Goal: Transaction & Acquisition: Purchase product/service

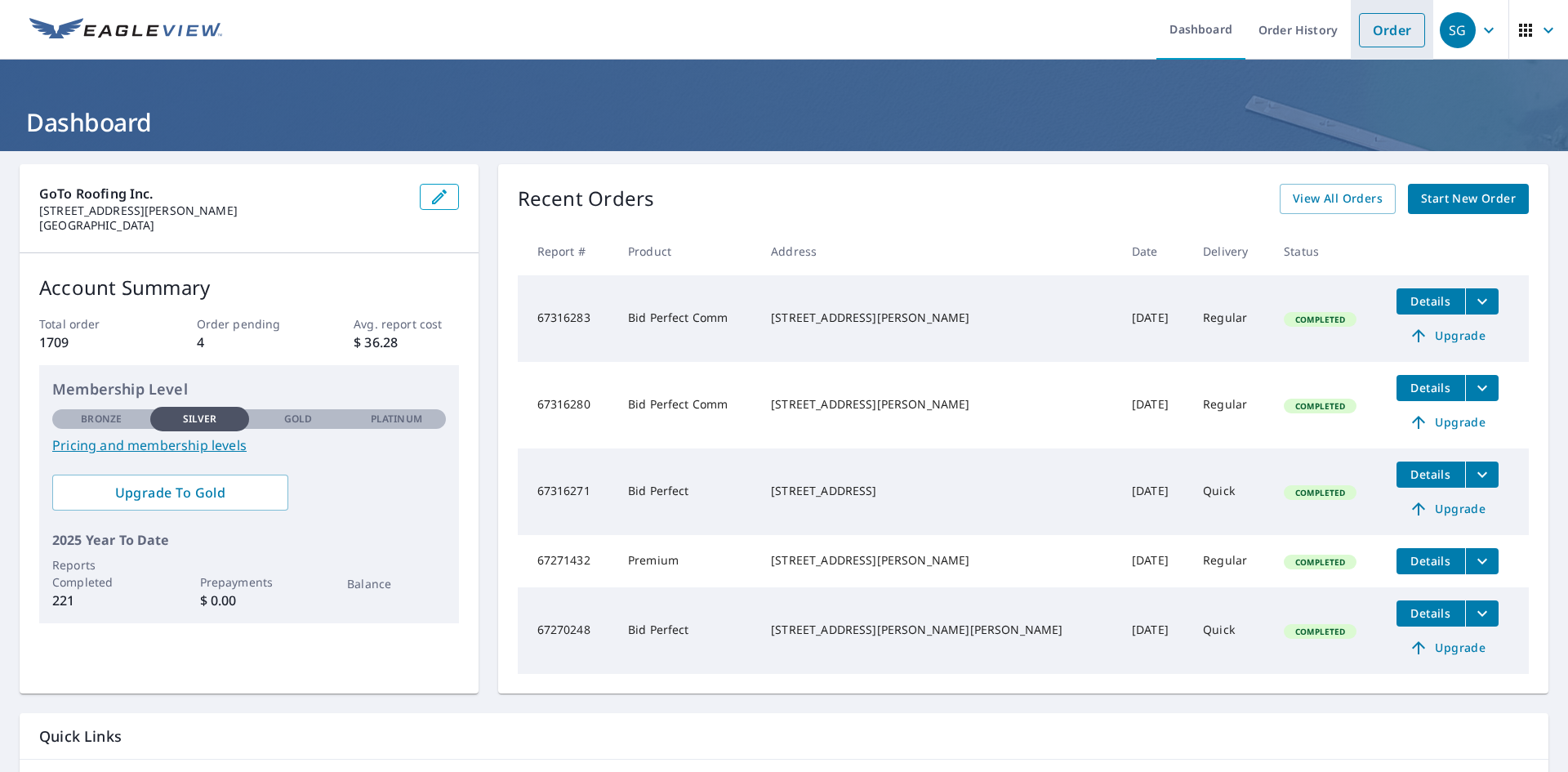
click at [1401, 25] on link "Order" at bounding box center [1391, 30] width 66 height 35
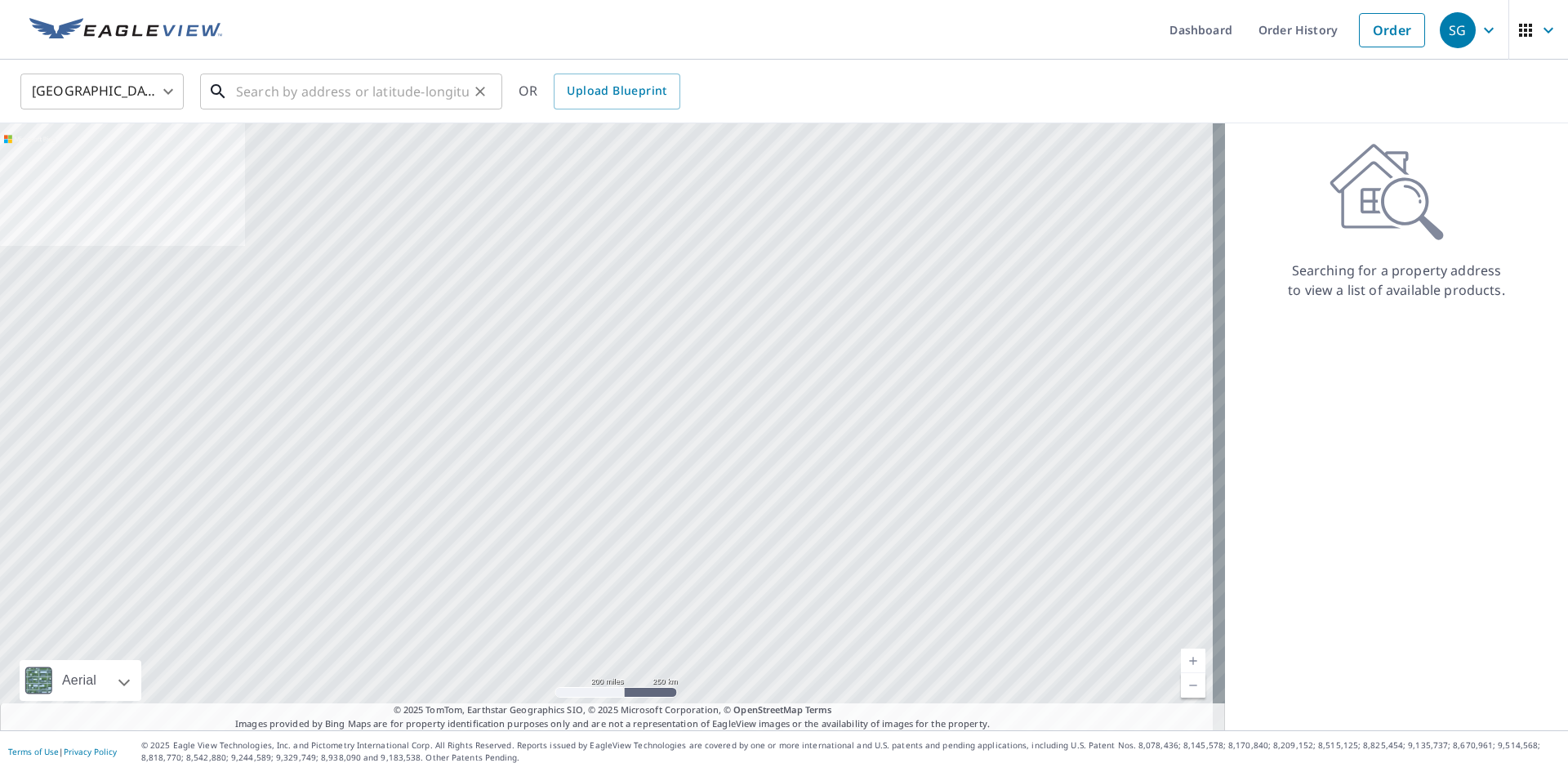
click at [380, 103] on input "text" at bounding box center [352, 91] width 232 height 46
paste input "[STREET_ADDRESS][PERSON_NAME][US_STATE]"
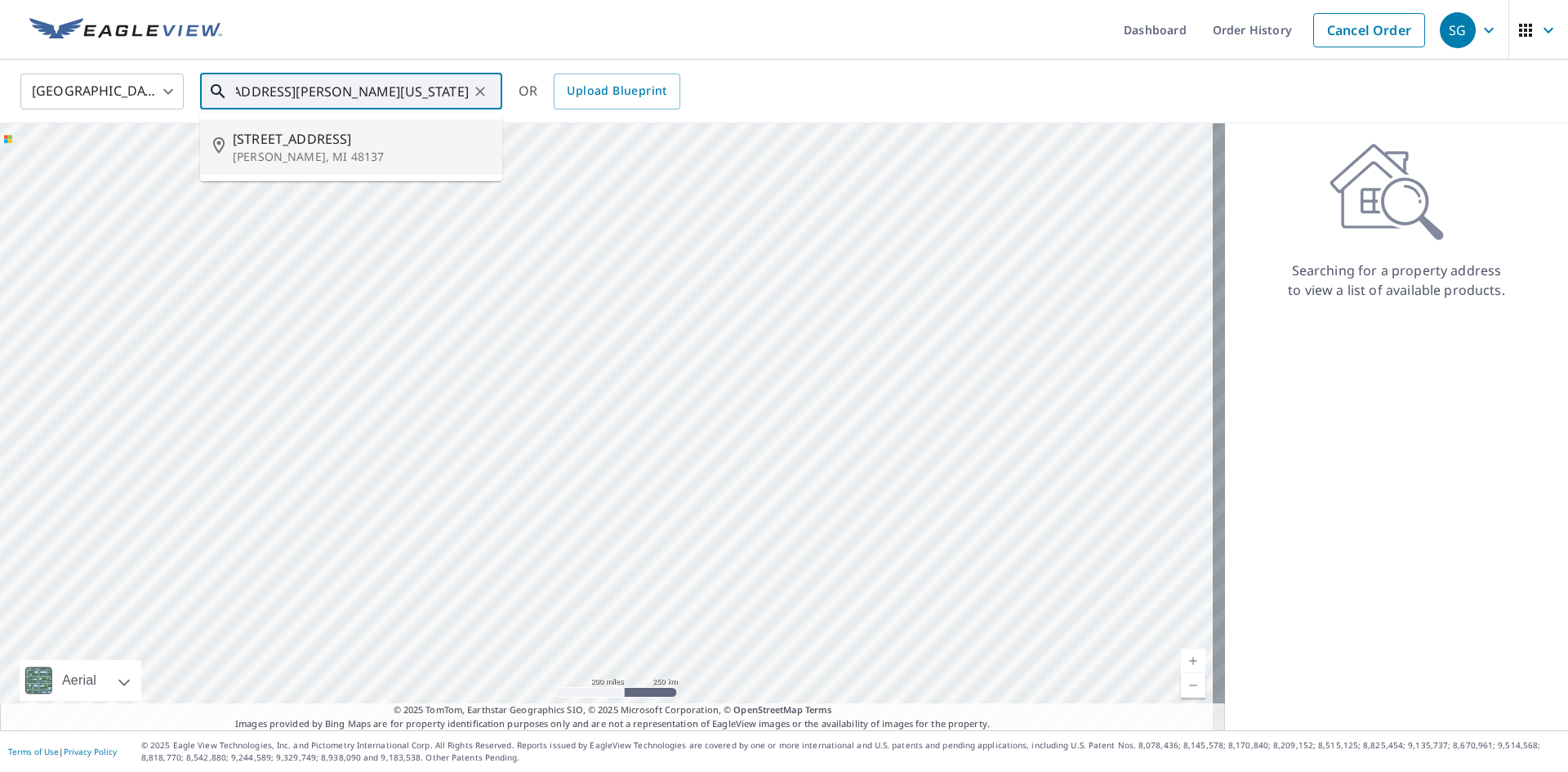
click at [348, 134] on span "[STREET_ADDRESS]" at bounding box center [360, 139] width 256 height 19
type input "[STREET_ADDRESS][PERSON_NAME]"
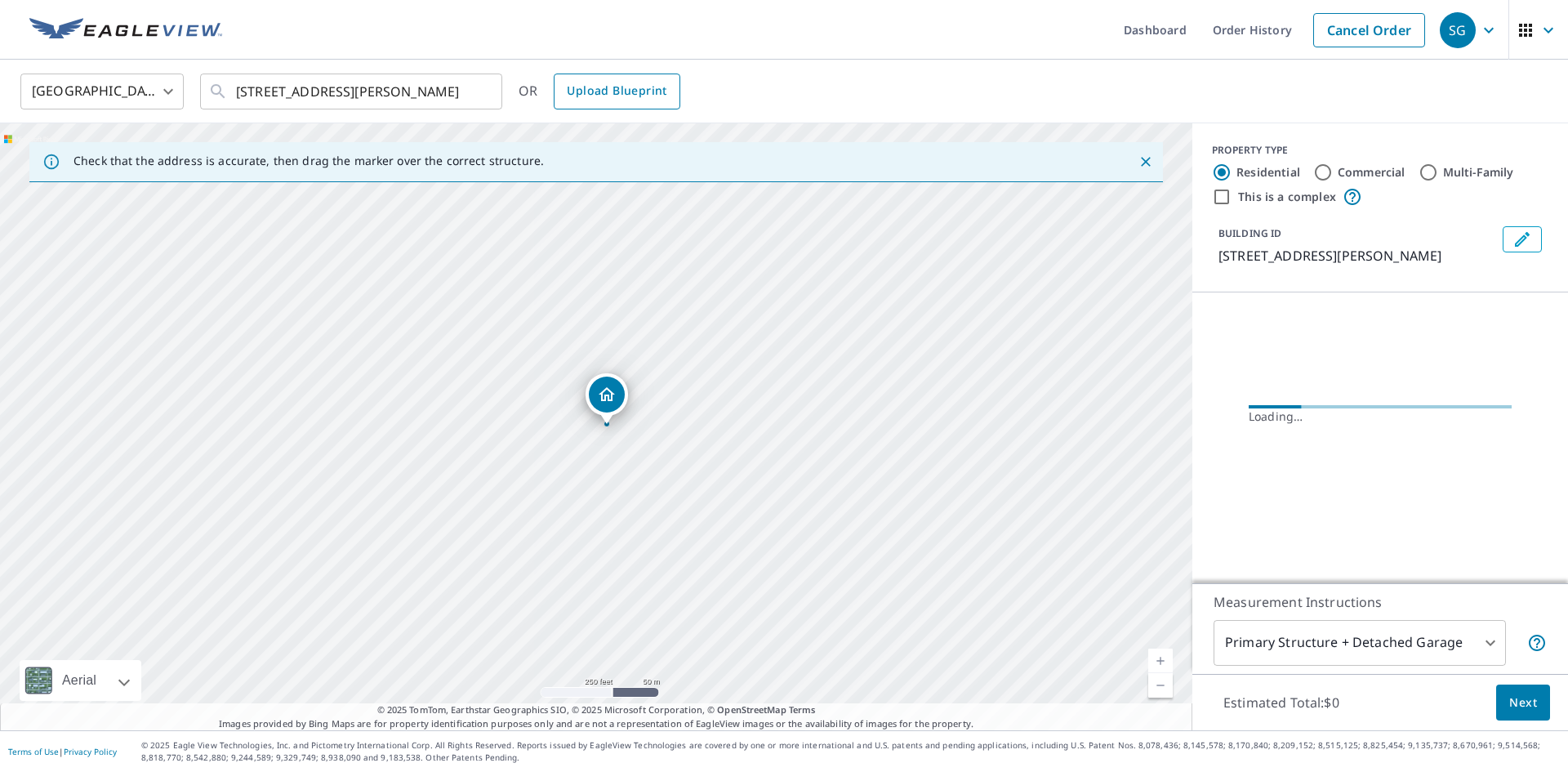
scroll to position [0, 0]
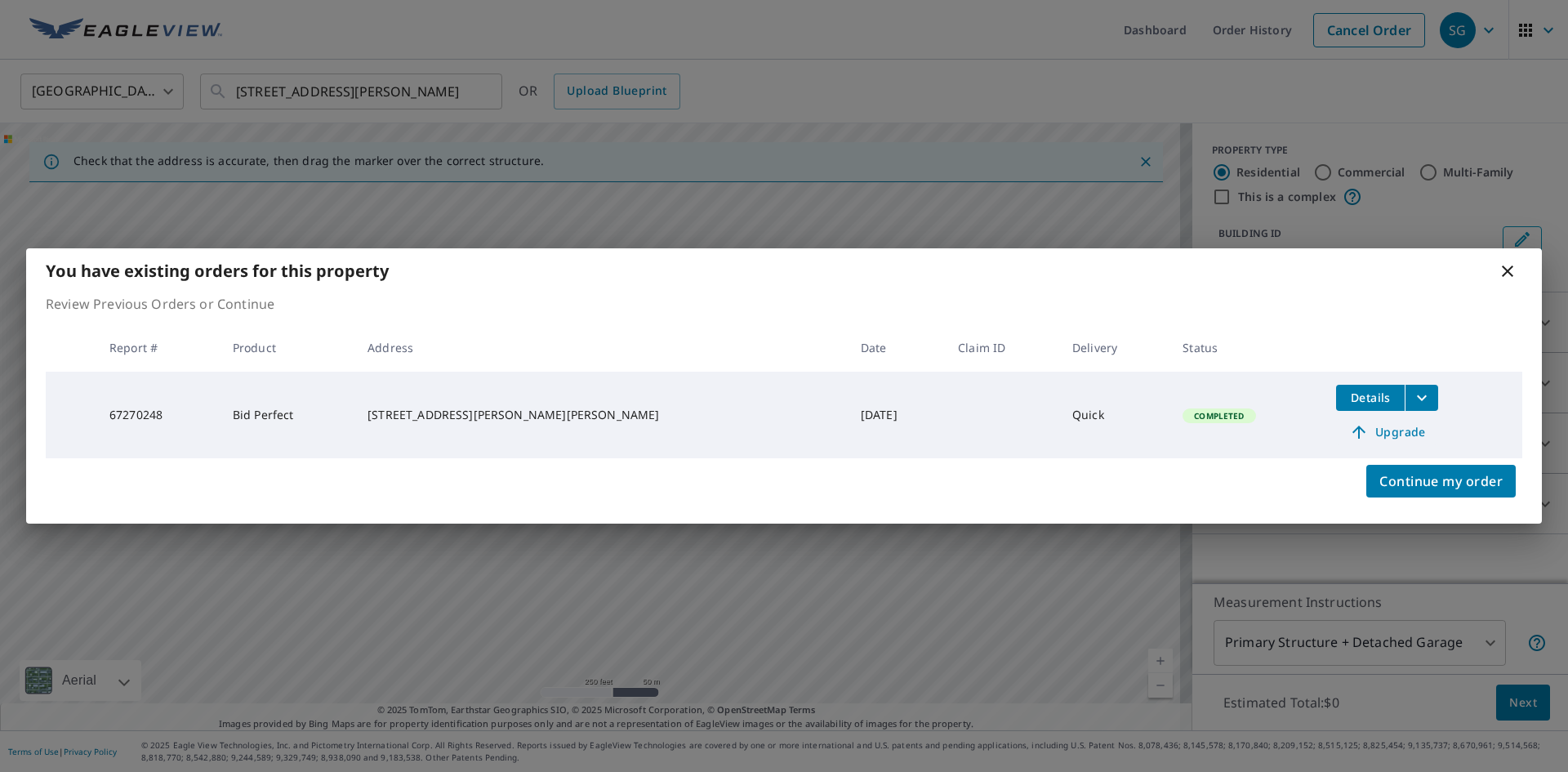
click at [1392, 432] on span "Upgrade" at bounding box center [1387, 431] width 83 height 19
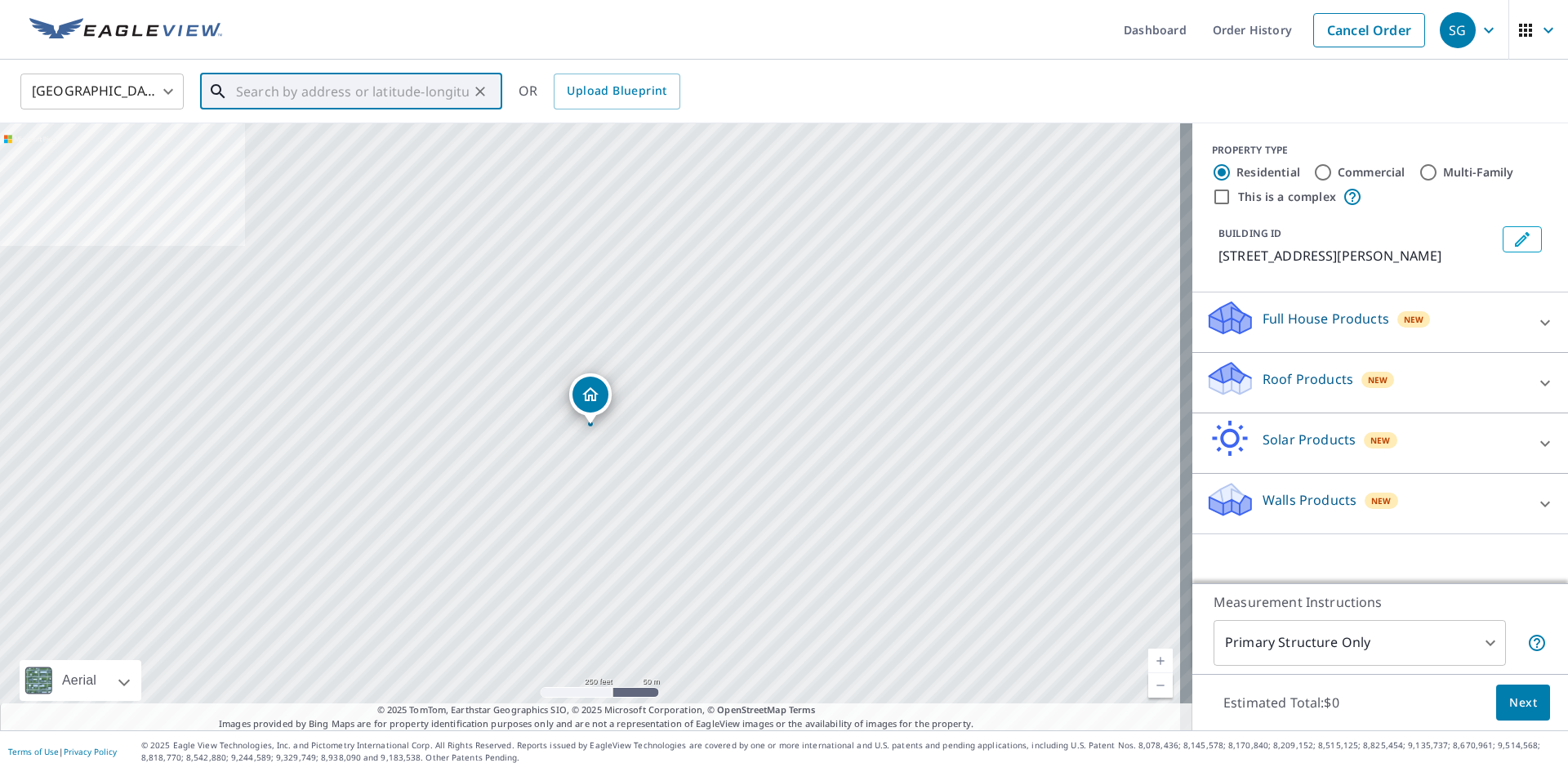
click at [432, 77] on input "text" at bounding box center [352, 91] width 232 height 46
paste input "[STREET_ADDRESS][PERSON_NAME][US_STATE]"
click at [352, 141] on span "[STREET_ADDRESS]" at bounding box center [360, 139] width 256 height 19
type input "[STREET_ADDRESS][PERSON_NAME]"
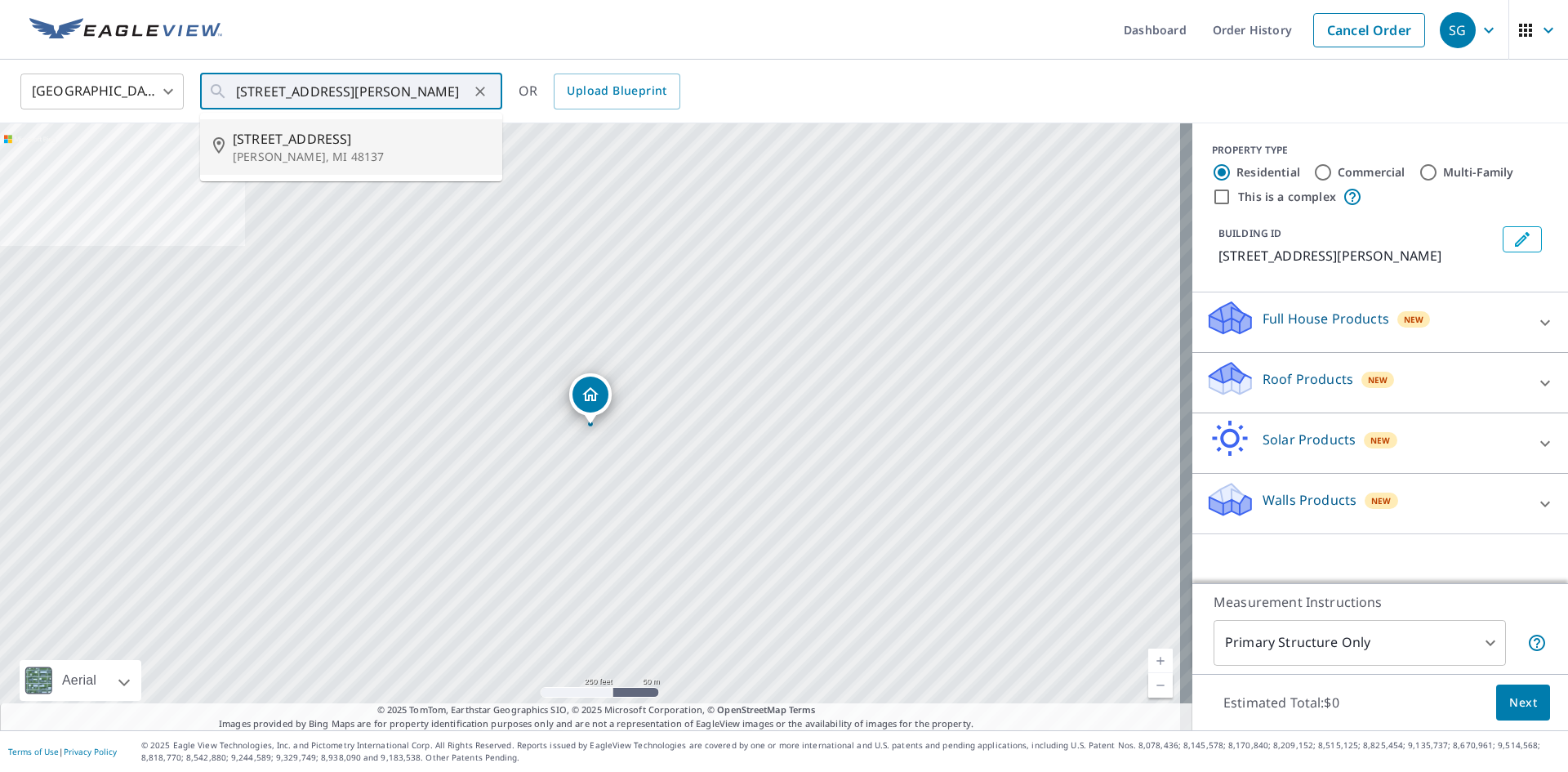
scroll to position [0, 0]
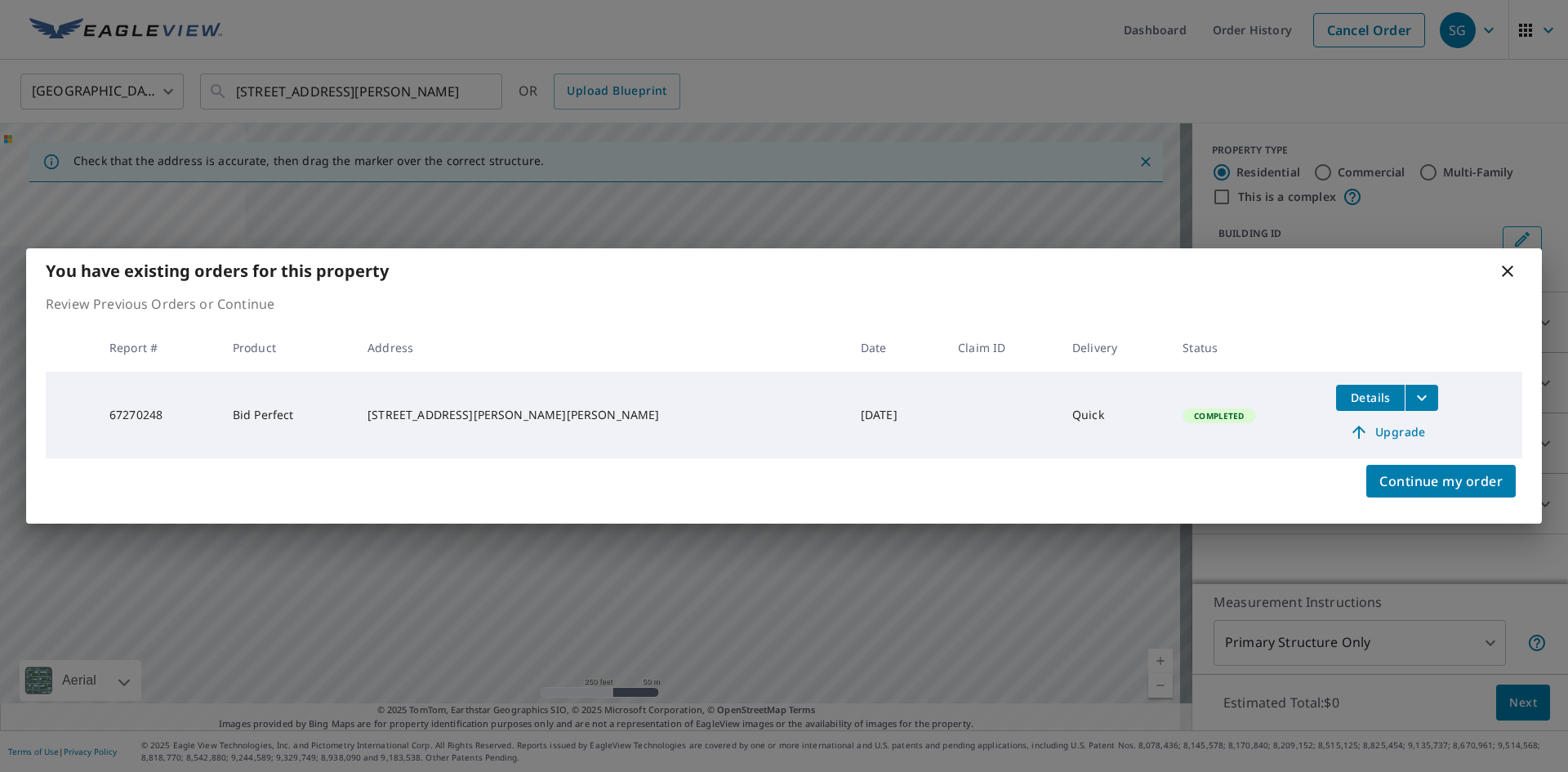
click at [1387, 433] on span "Upgrade" at bounding box center [1387, 431] width 83 height 19
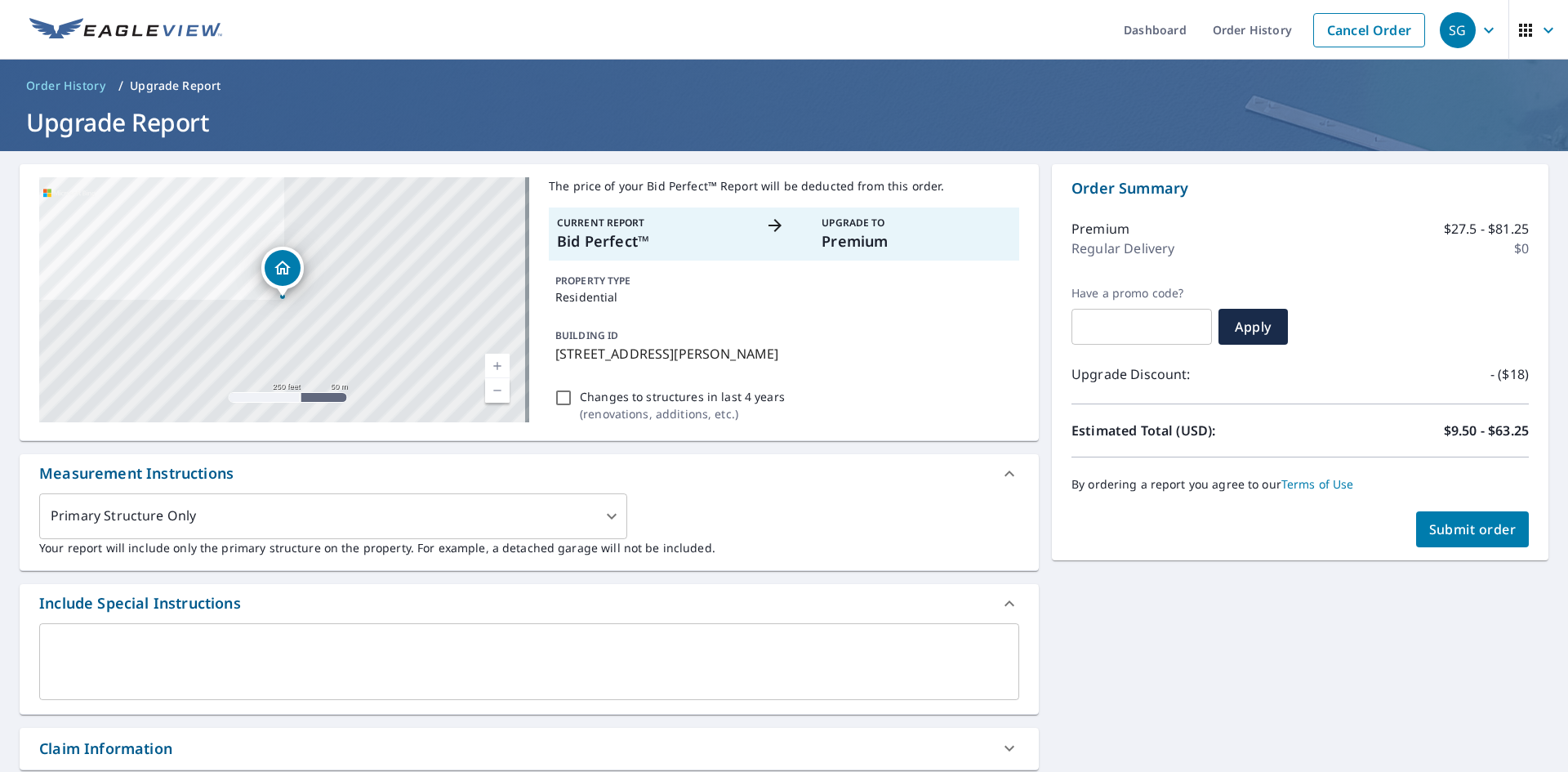
scroll to position [391, 0]
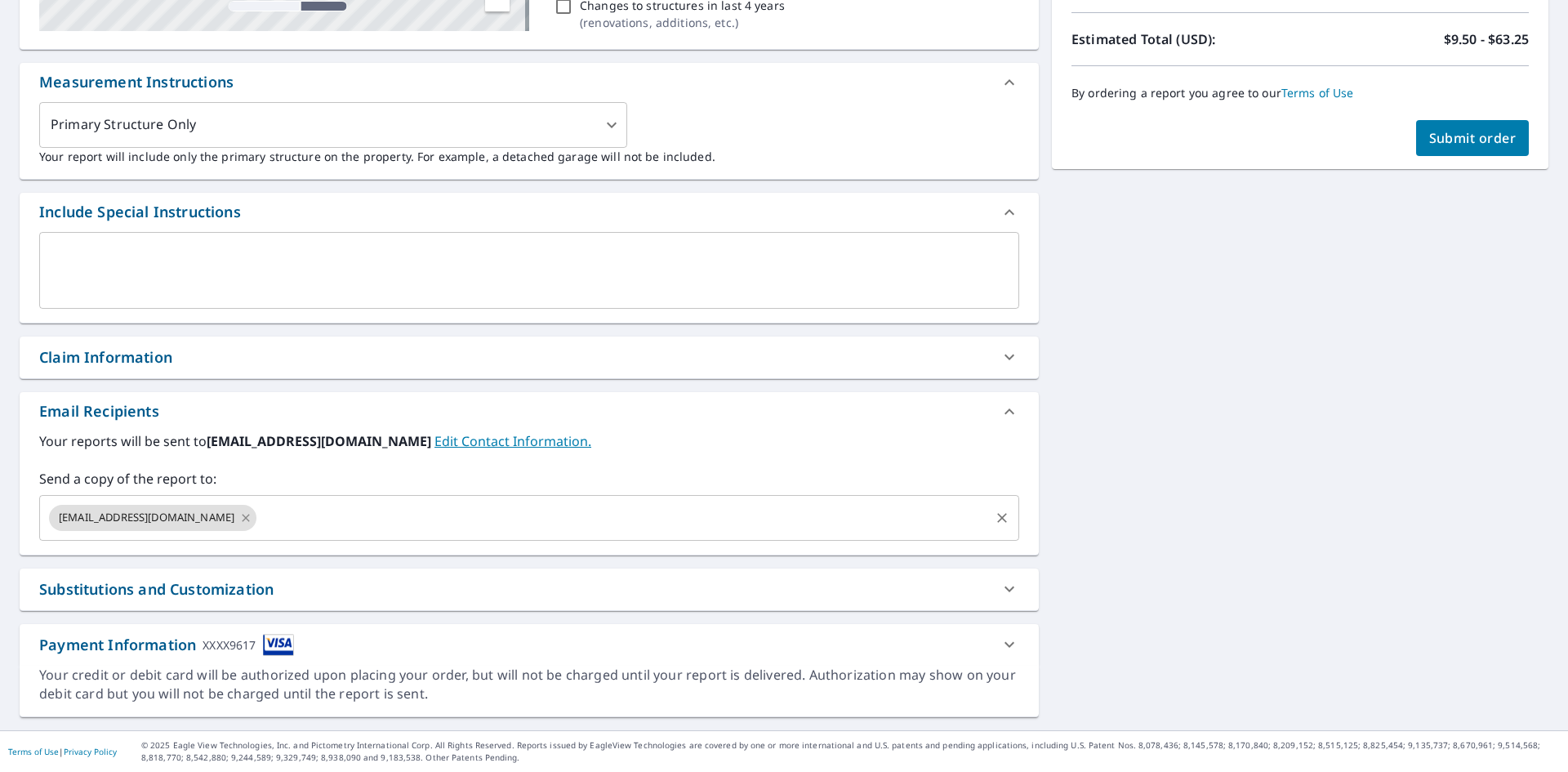
click at [239, 512] on icon at bounding box center [245, 517] width 13 height 18
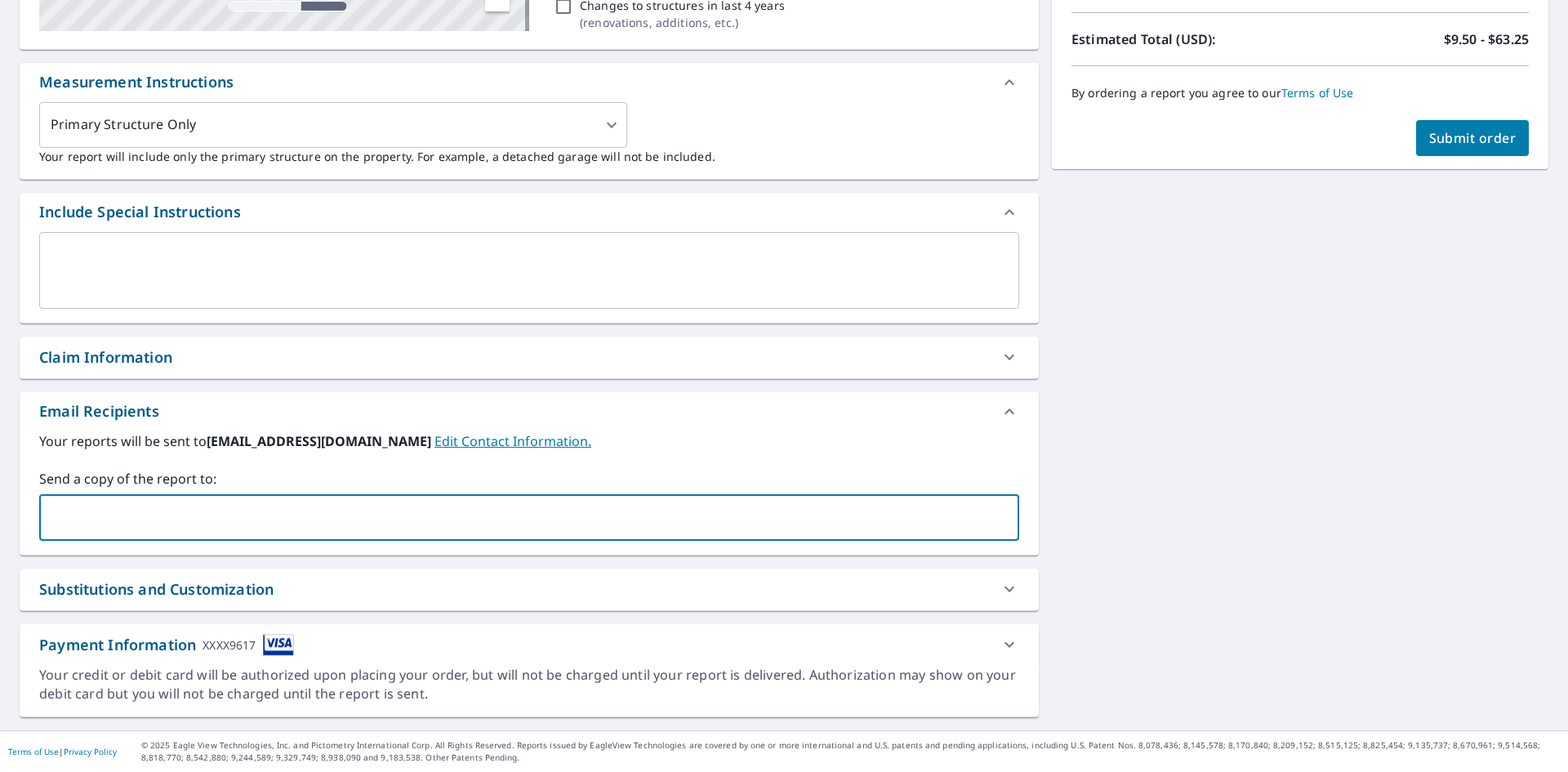
click at [210, 514] on input "text" at bounding box center [516, 517] width 941 height 31
type input "[PERSON_NAME][EMAIL_ADDRESS][DOMAIN_NAME]"
click at [1454, 136] on span "Submit order" at bounding box center [1472, 138] width 87 height 18
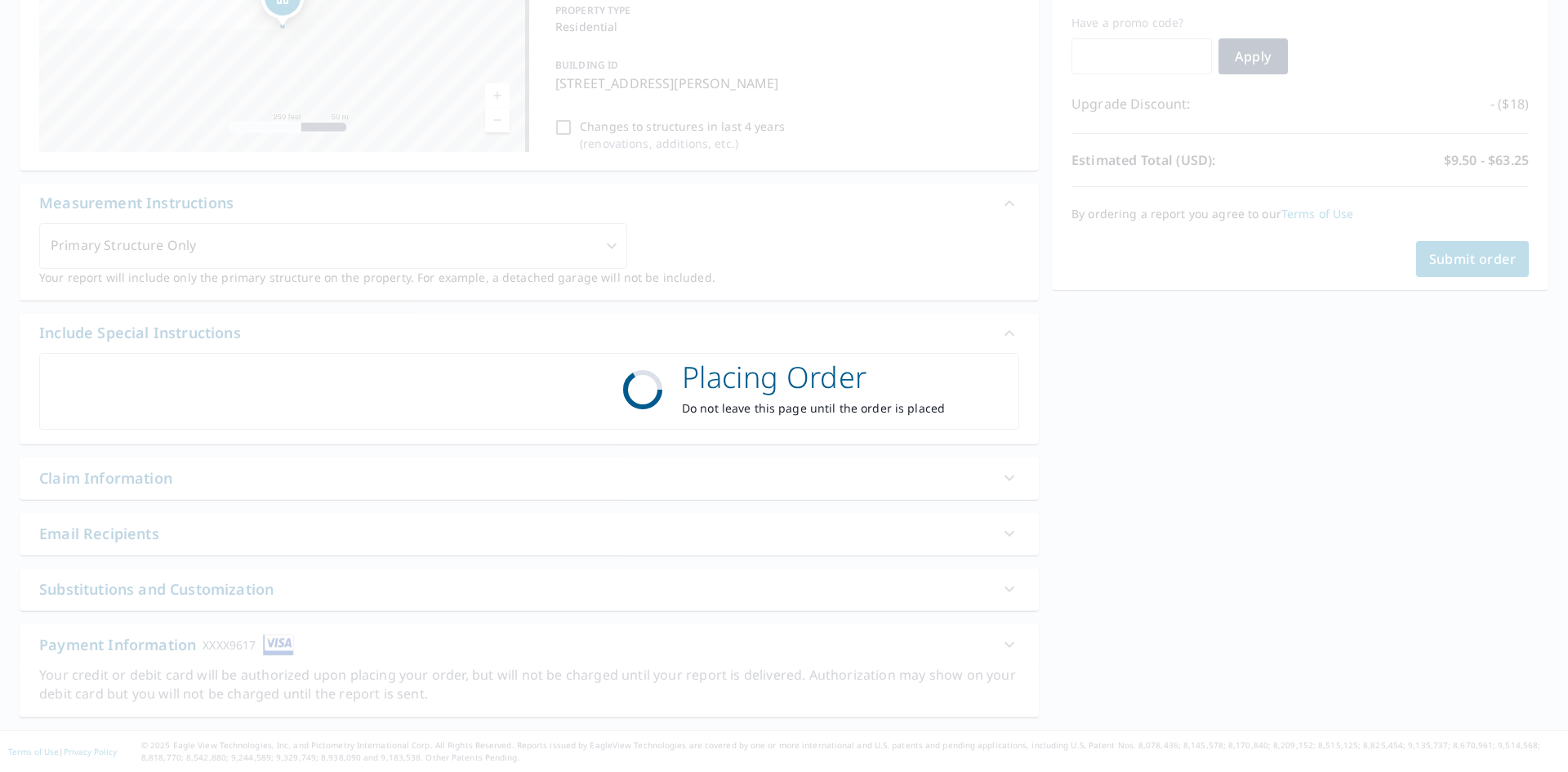
scroll to position [271, 0]
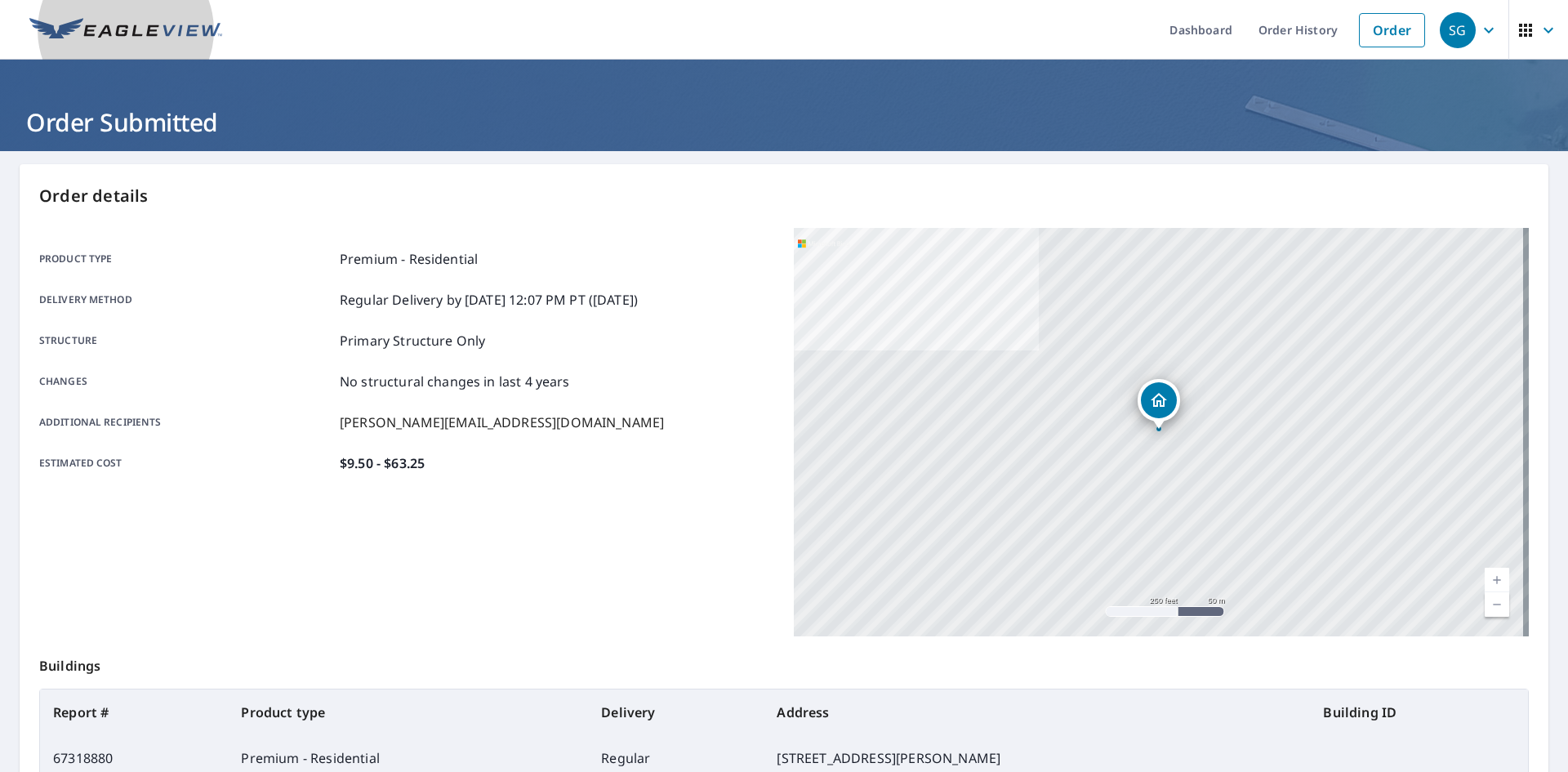
click at [117, 25] on img at bounding box center [126, 30] width 193 height 25
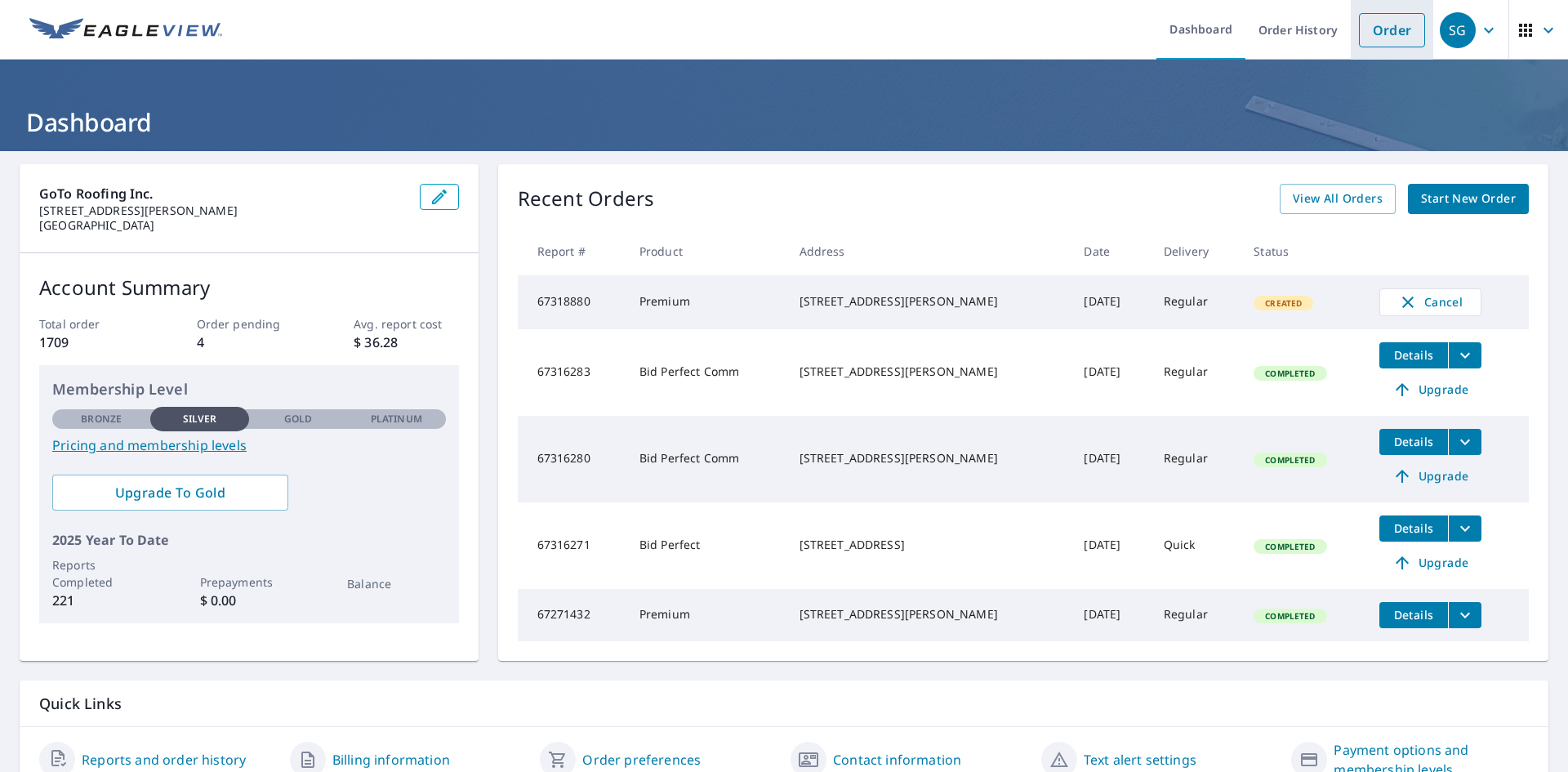
click at [1399, 30] on link "Order" at bounding box center [1391, 30] width 66 height 35
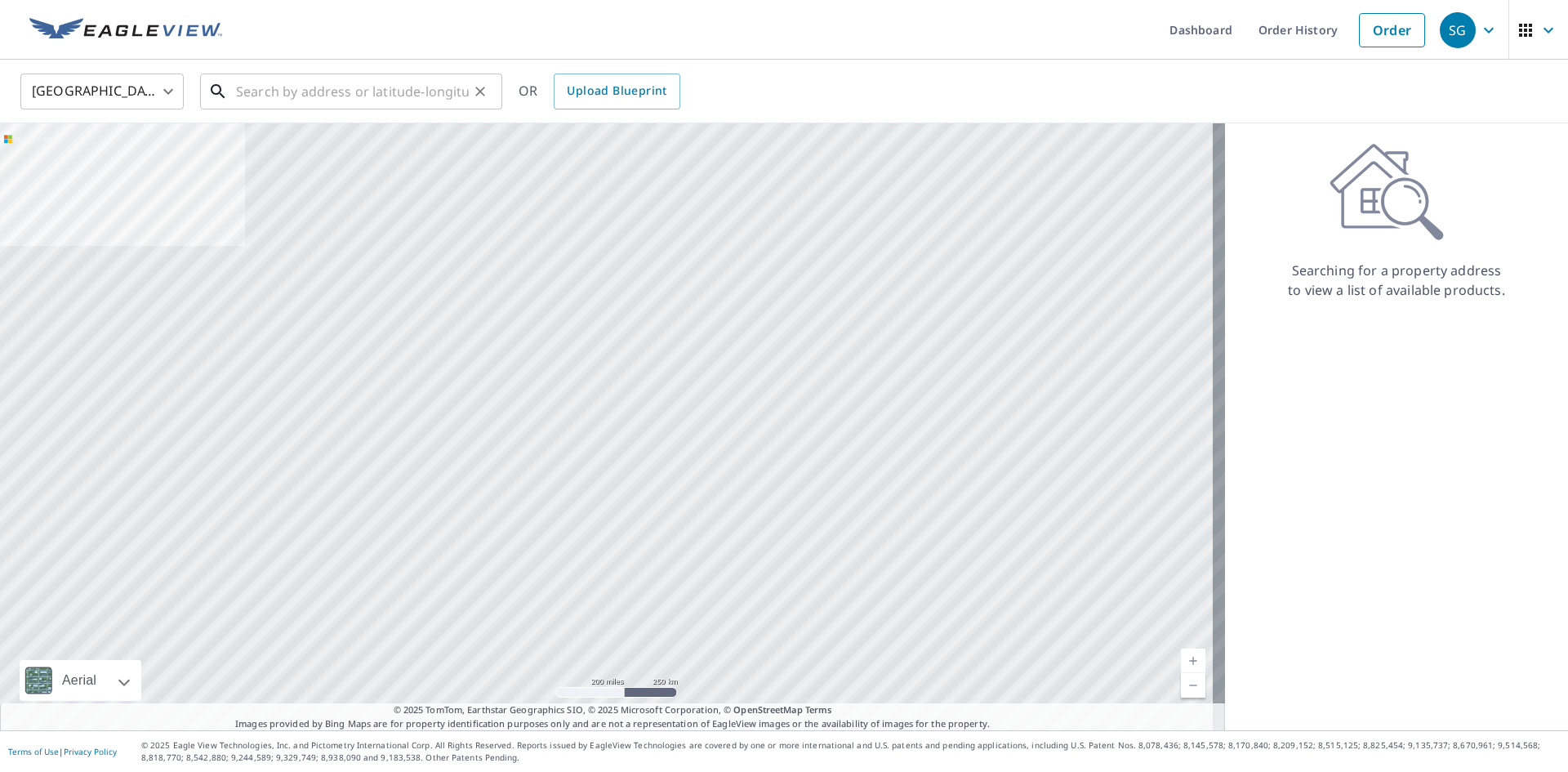
click at [321, 84] on input "text" at bounding box center [352, 91] width 232 height 46
paste input "[STREET_ADDRESS][US_STATE]"
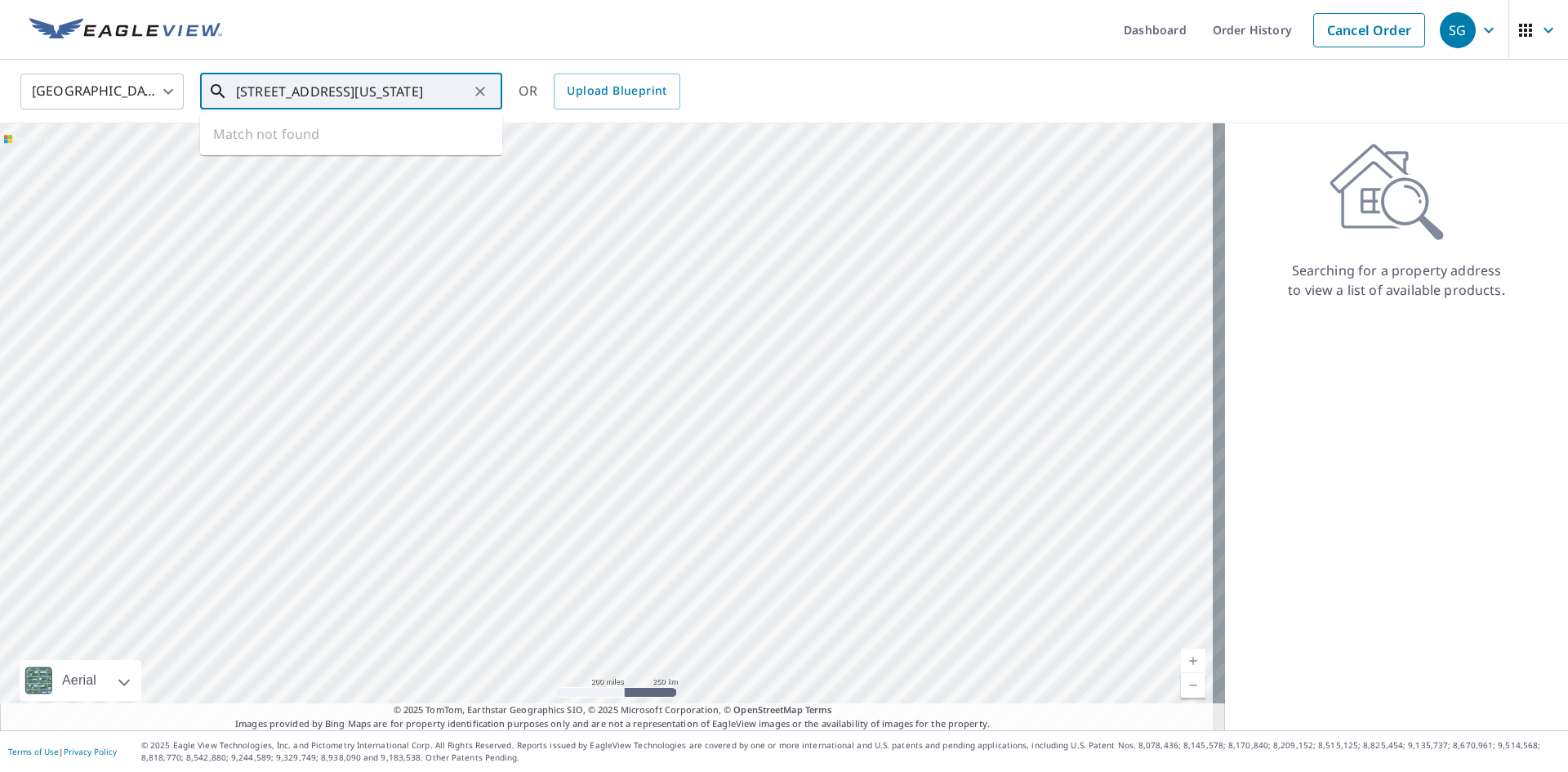
scroll to position [0, 46]
click at [335, 138] on span "[STREET_ADDRESS]" at bounding box center [360, 139] width 256 height 19
type input "[STREET_ADDRESS]"
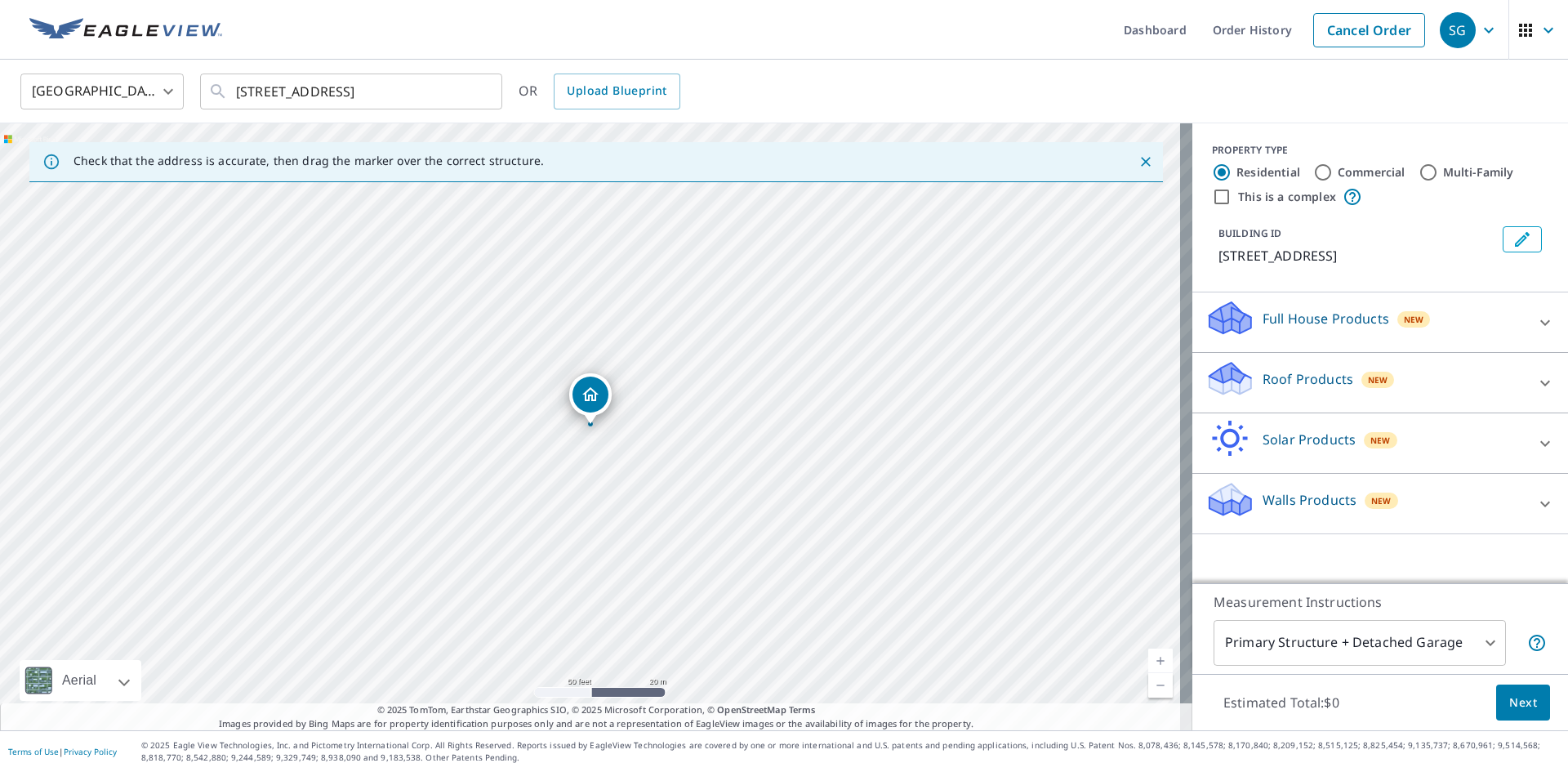
click at [1303, 380] on p "Roof Products" at bounding box center [1307, 379] width 90 height 19
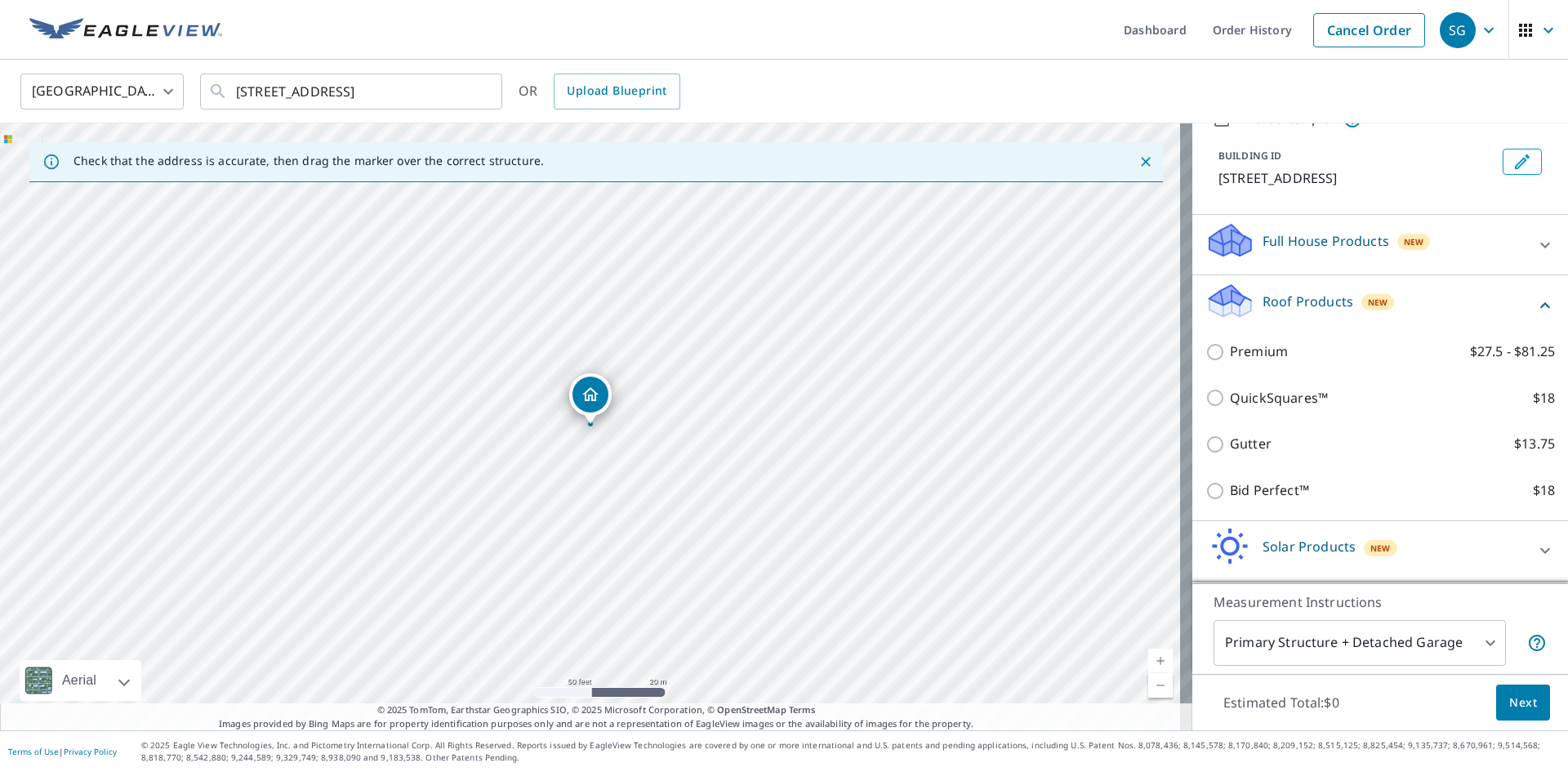
scroll to position [82, 0]
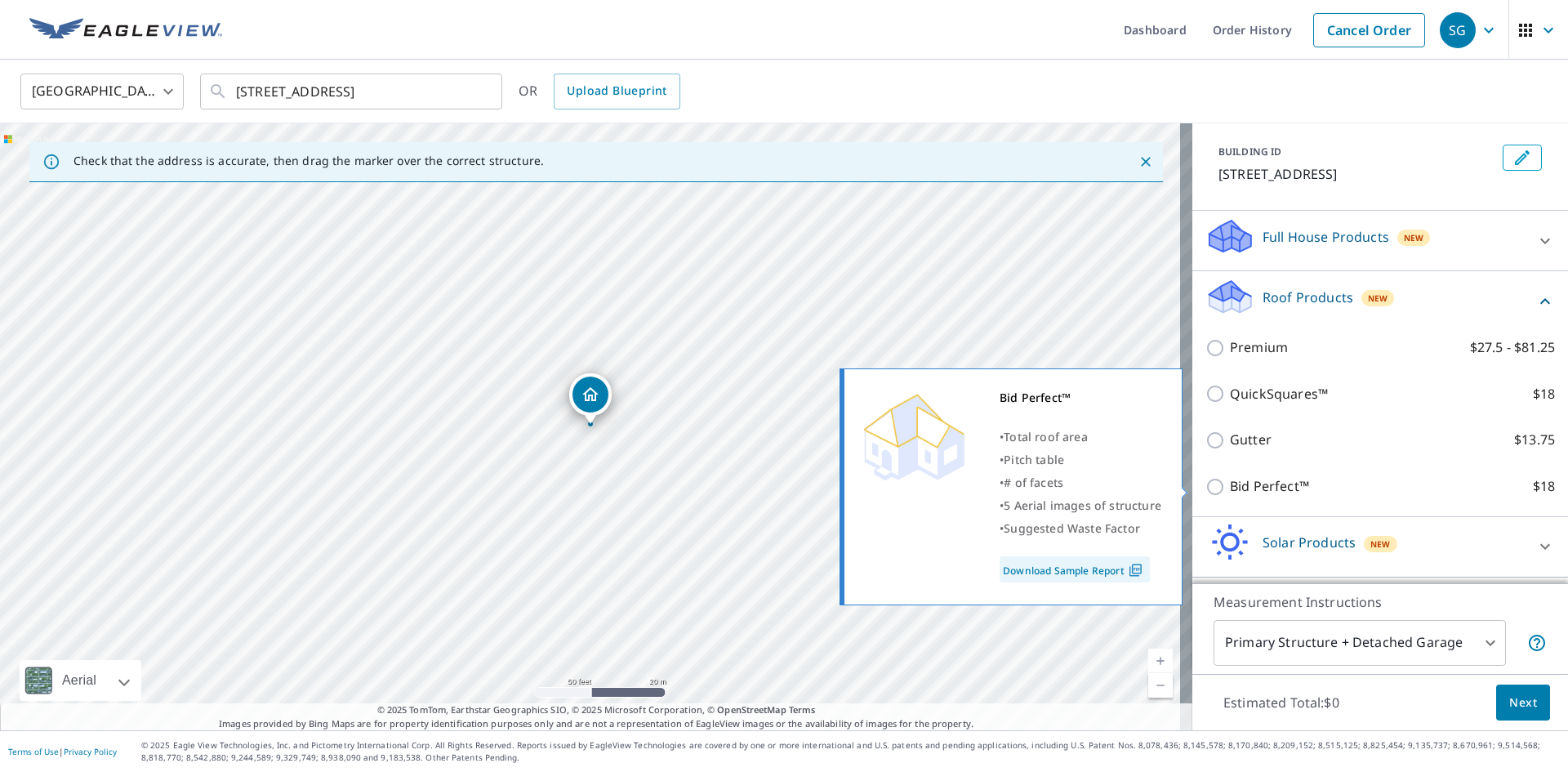
click at [1234, 482] on p "Bid Perfect™" at bounding box center [1270, 486] width 79 height 20
click at [1230, 482] on input "Bid Perfect™ $18" at bounding box center [1217, 486] width 25 height 19
checkbox input "true"
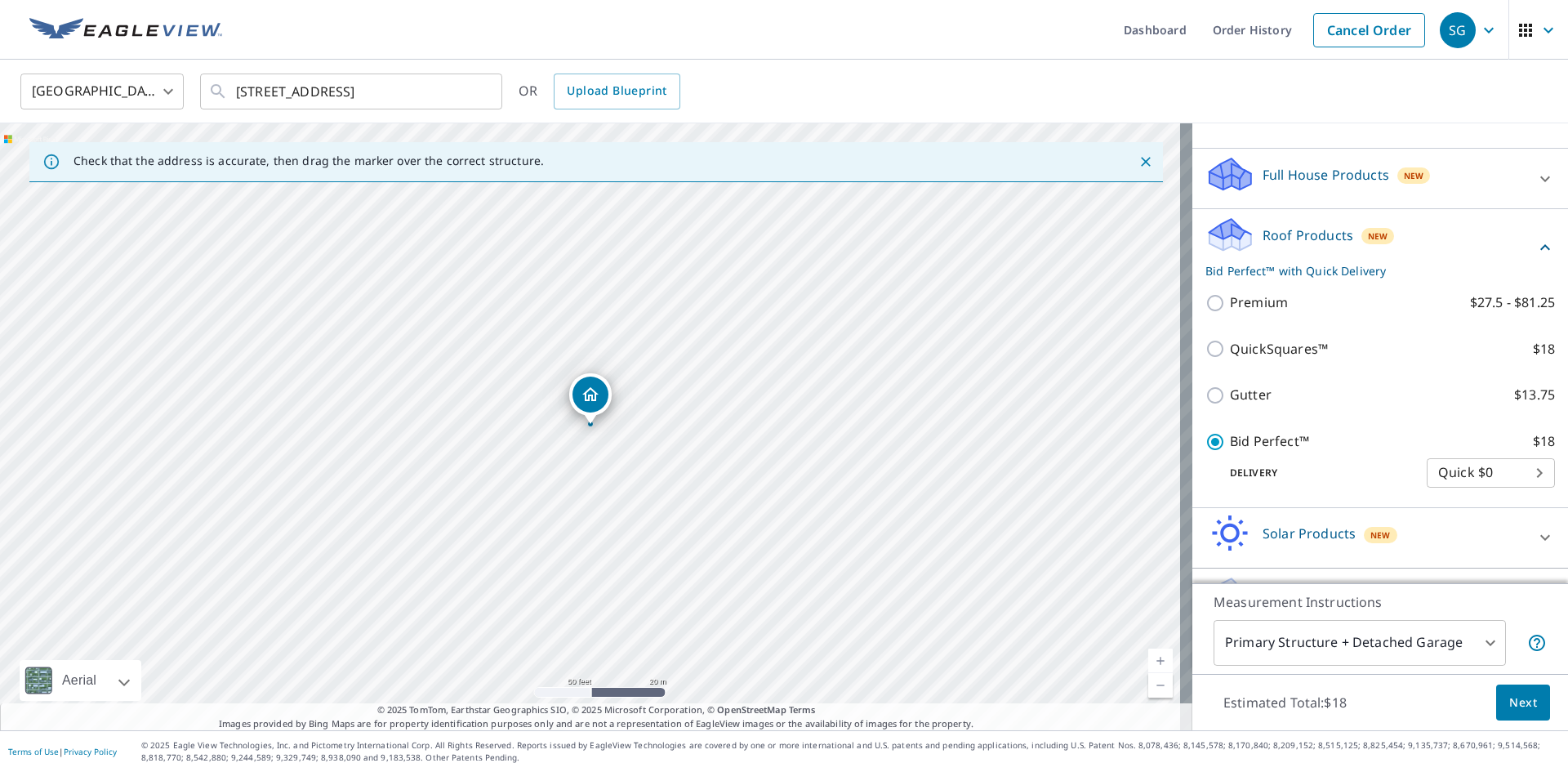
scroll to position [189, 0]
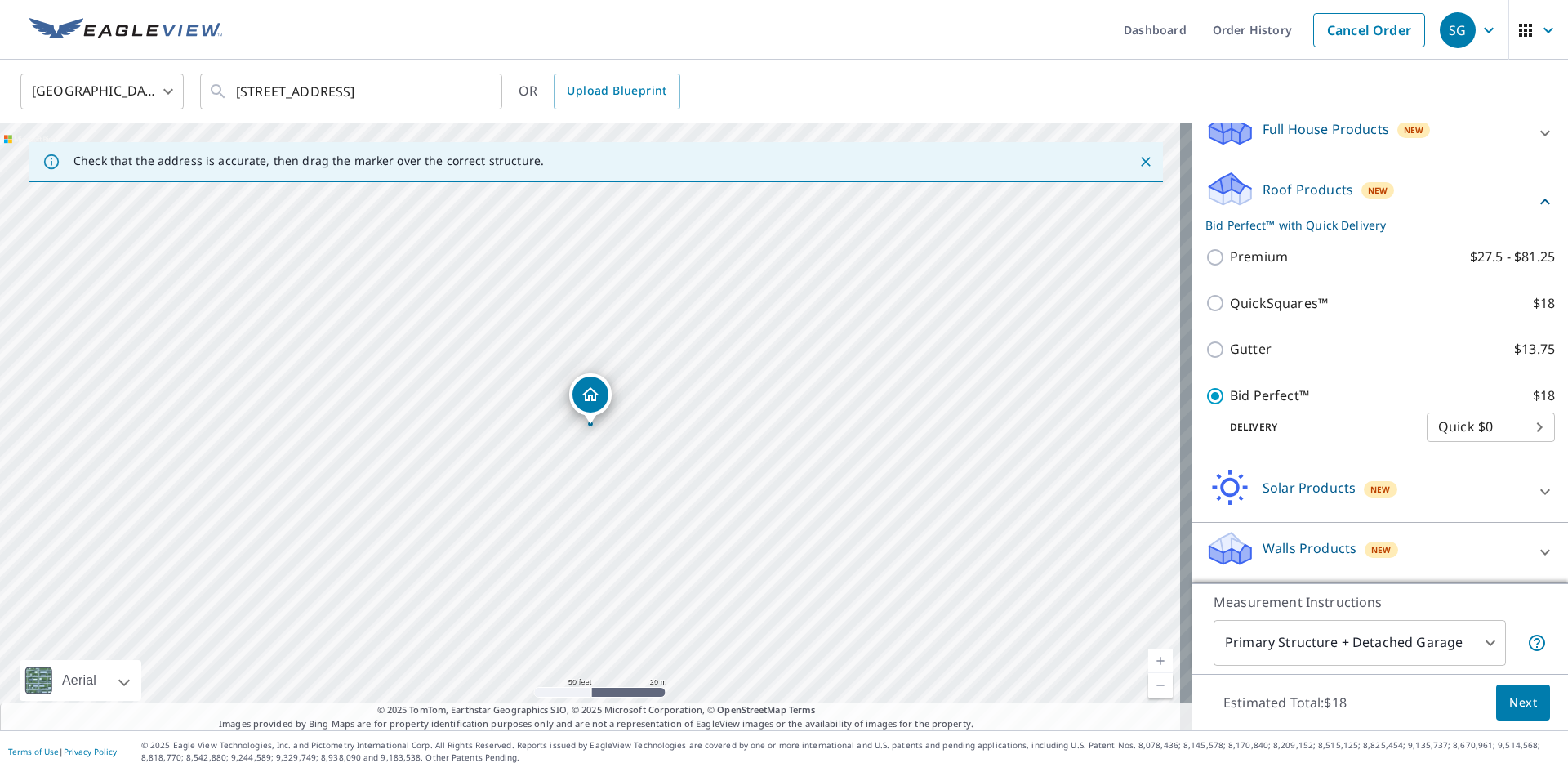
click at [1514, 694] on span "Next" at bounding box center [1522, 703] width 28 height 20
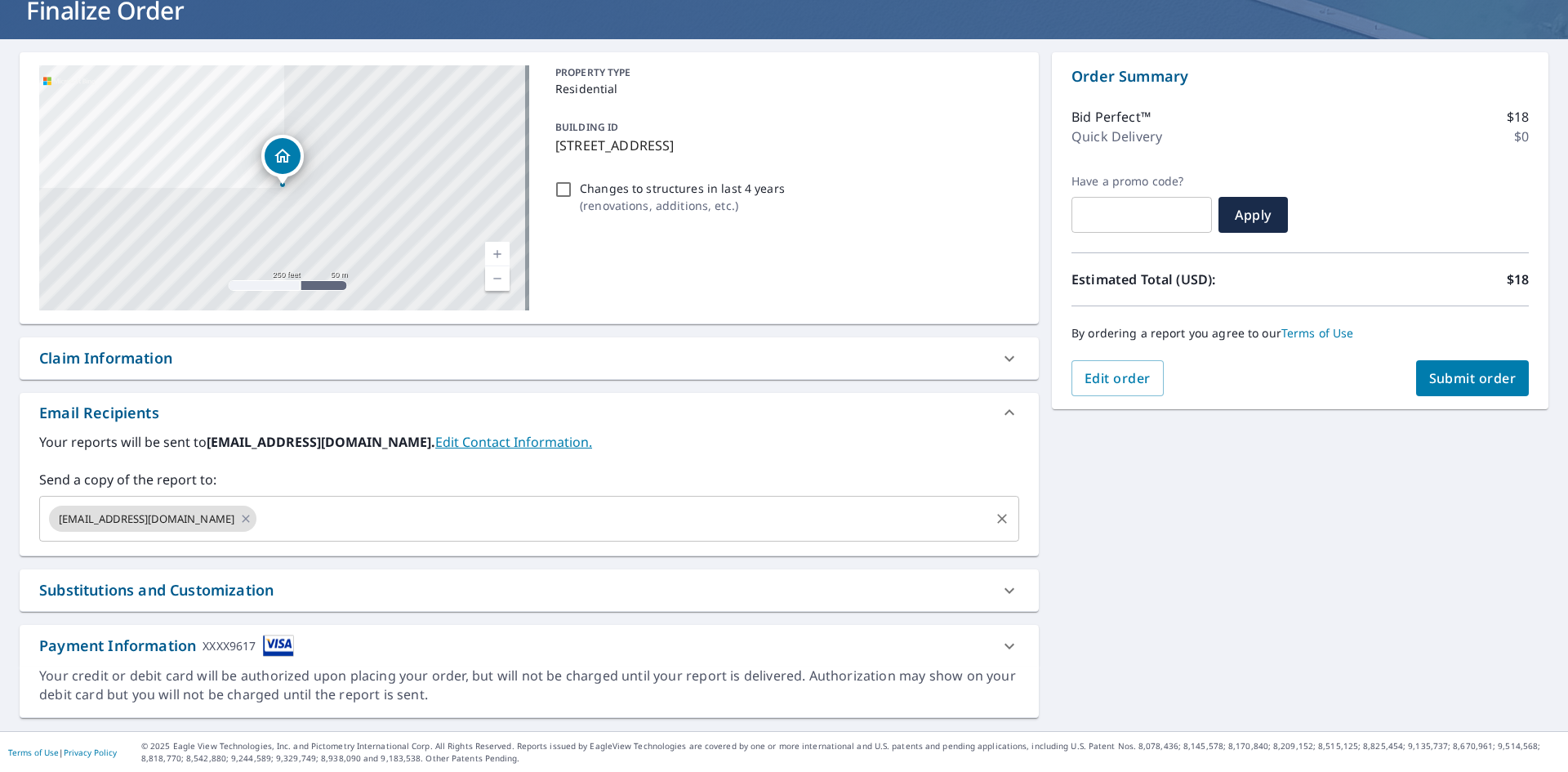
scroll to position [112, 0]
click at [239, 512] on icon at bounding box center [245, 517] width 13 height 18
drag, startPoint x: 222, startPoint y: 517, endPoint x: 300, endPoint y: 523, distance: 78.2
click at [222, 517] on input "text" at bounding box center [516, 517] width 941 height 31
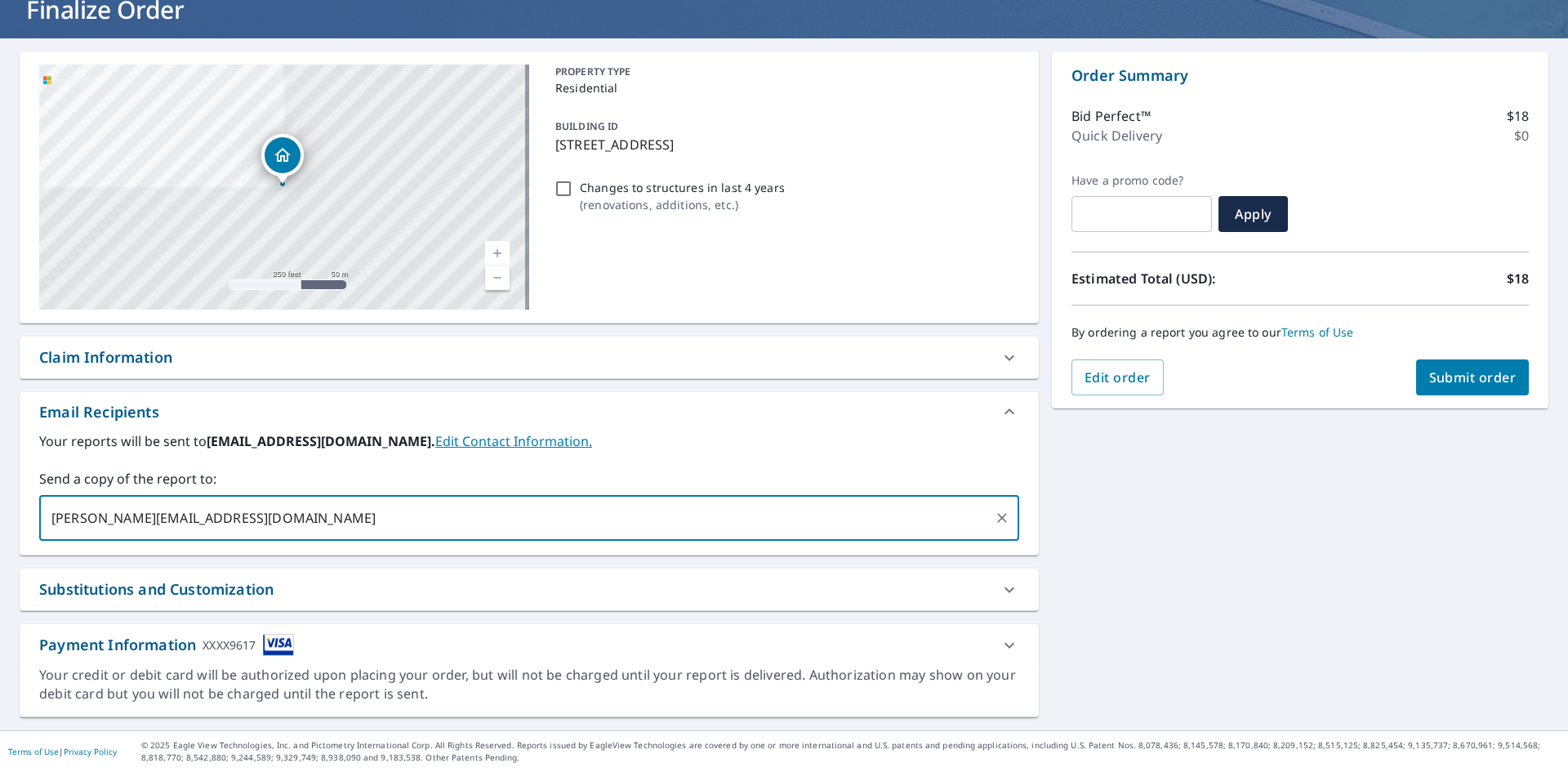
type input "[PERSON_NAME][EMAIL_ADDRESS][DOMAIN_NAME]"
click at [1426, 367] on button "Submit order" at bounding box center [1472, 377] width 113 height 36
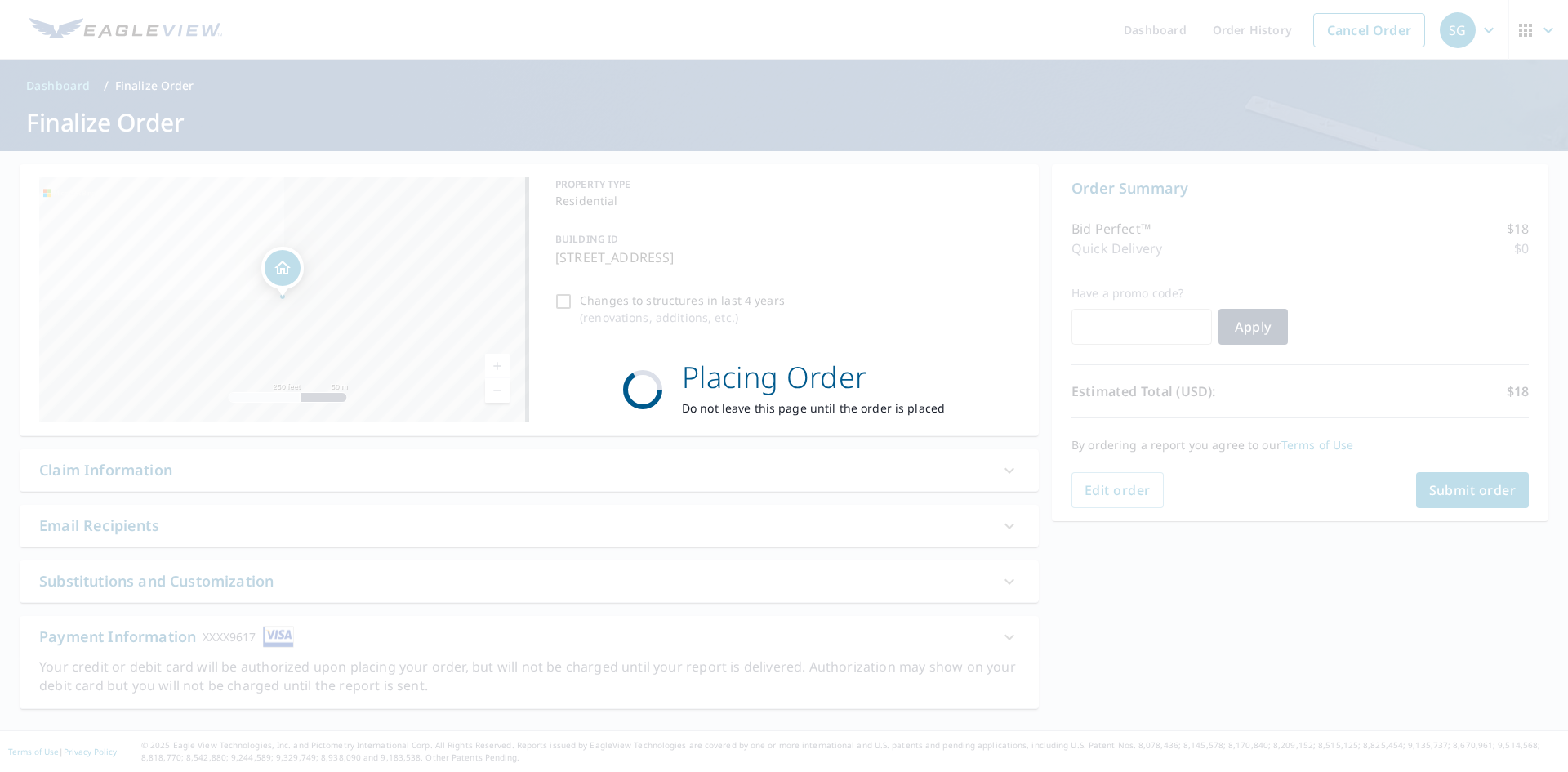
scroll to position [0, 0]
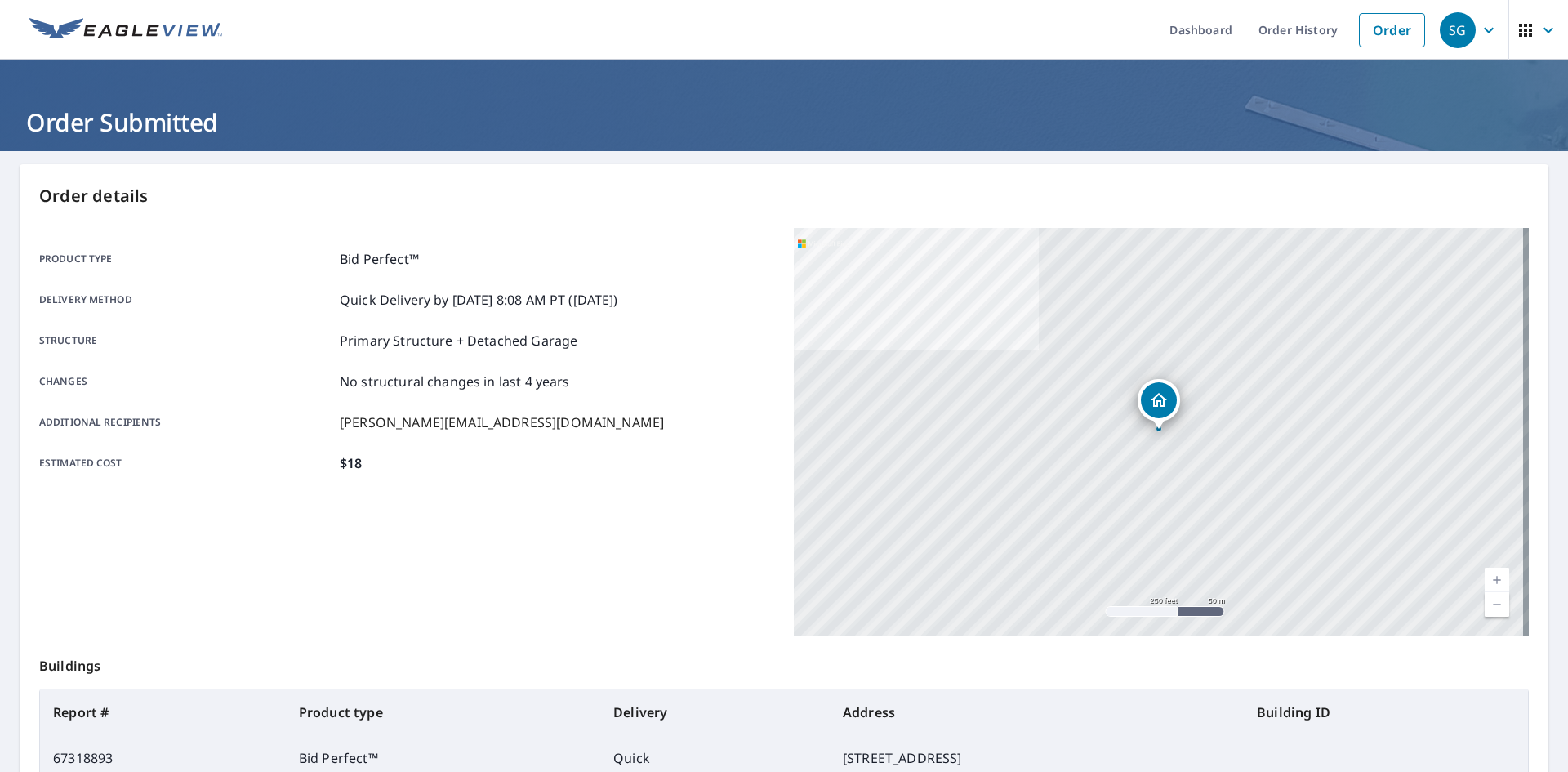
drag, startPoint x: 603, startPoint y: 118, endPoint x: 659, endPoint y: 107, distance: 57.1
drag, startPoint x: 659, startPoint y: 107, endPoint x: 630, endPoint y: 106, distance: 29.0
click at [630, 106] on h1 "Order Submitted" at bounding box center [784, 123] width 1528 height 34
